Goal: Find specific page/section: Find specific page/section

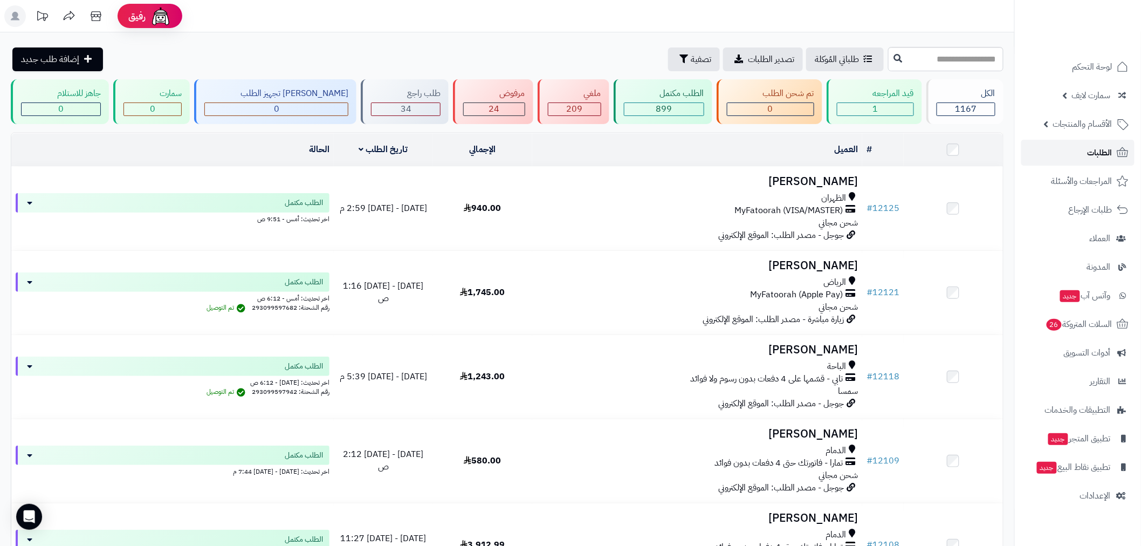
click at [1086, 148] on link "الطلبات" at bounding box center [1077, 153] width 113 height 26
